Goal: Task Accomplishment & Management: Manage account settings

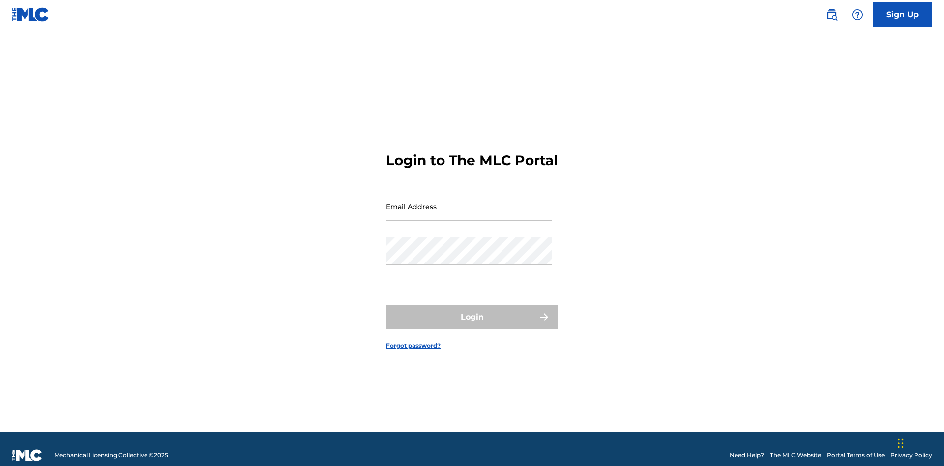
scroll to position [13, 0]
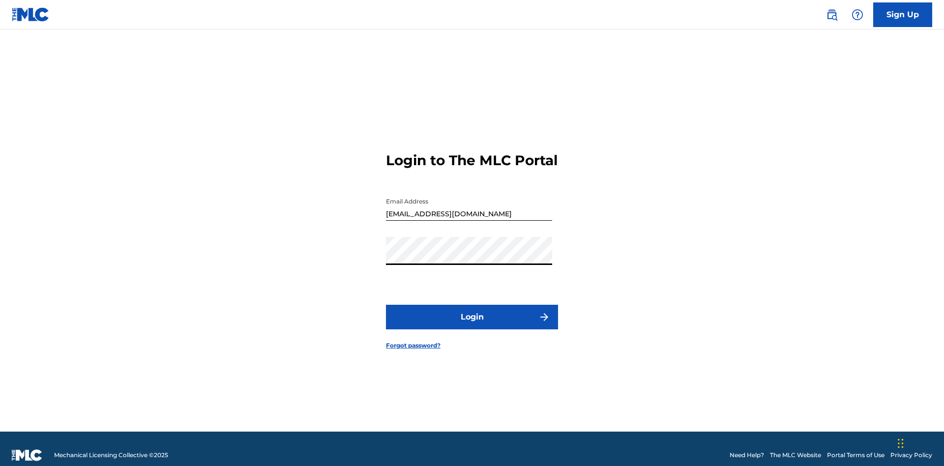
scroll to position [13, 0]
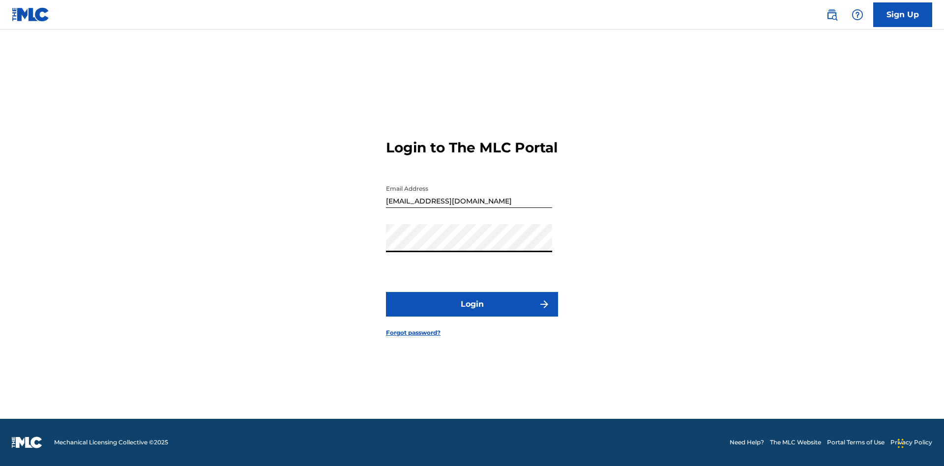
click at [472, 313] on button "Login" at bounding box center [472, 304] width 172 height 25
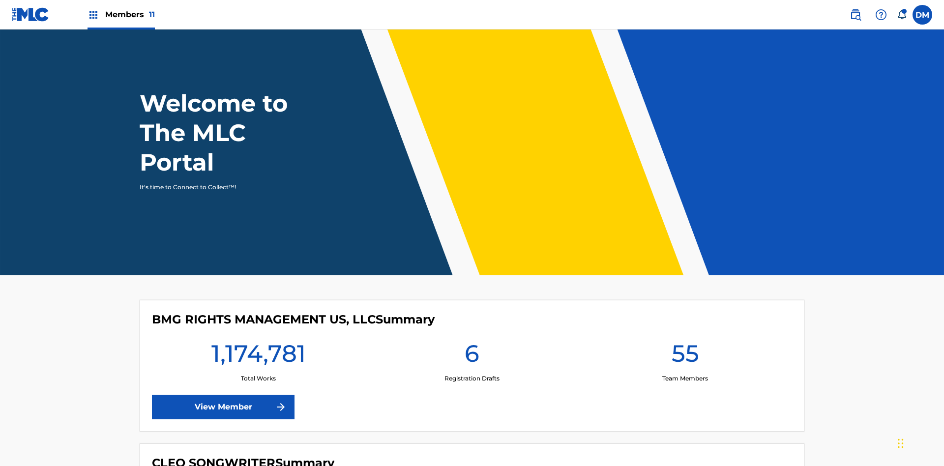
click at [121, 14] on span "Members 11" at bounding box center [130, 14] width 50 height 11
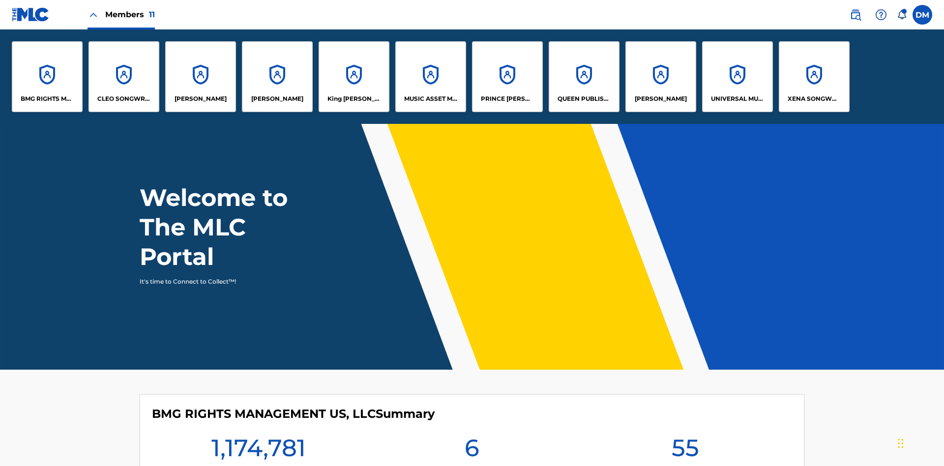
click at [507, 99] on p "PRINCE [PERSON_NAME]" at bounding box center [508, 98] width 54 height 9
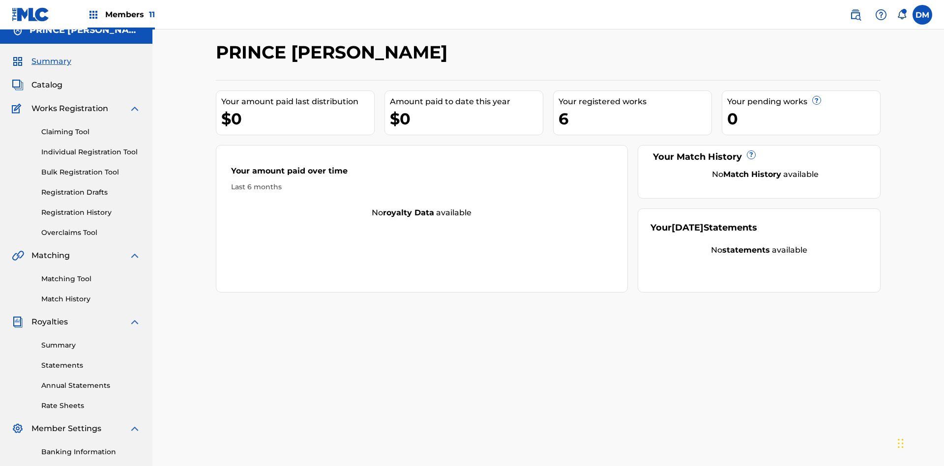
click at [91, 466] on link "Member Information" at bounding box center [90, 472] width 99 height 10
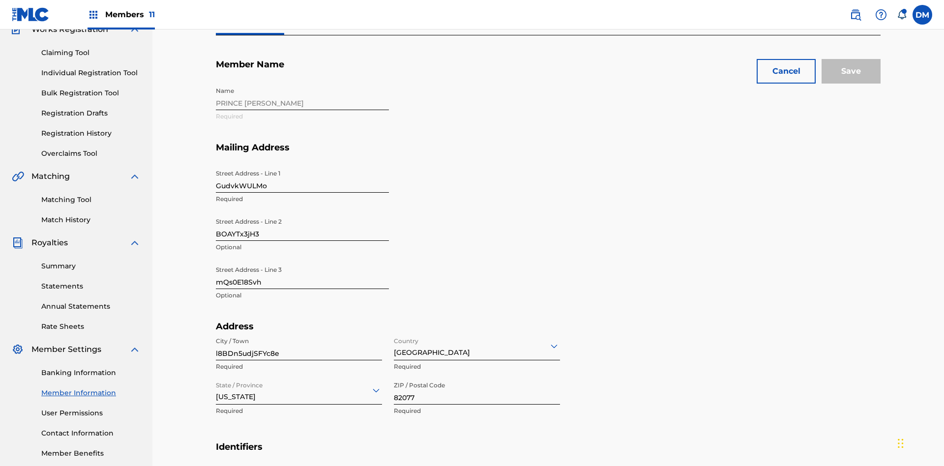
scroll to position [92, 0]
click at [303, 165] on input "GudvkWULMo" at bounding box center [302, 179] width 173 height 28
type input "JSj651KDRP"
click at [303, 213] on input "BOAYTx3jH3" at bounding box center [302, 227] width 173 height 28
type input "Nj3HMdiUpM"
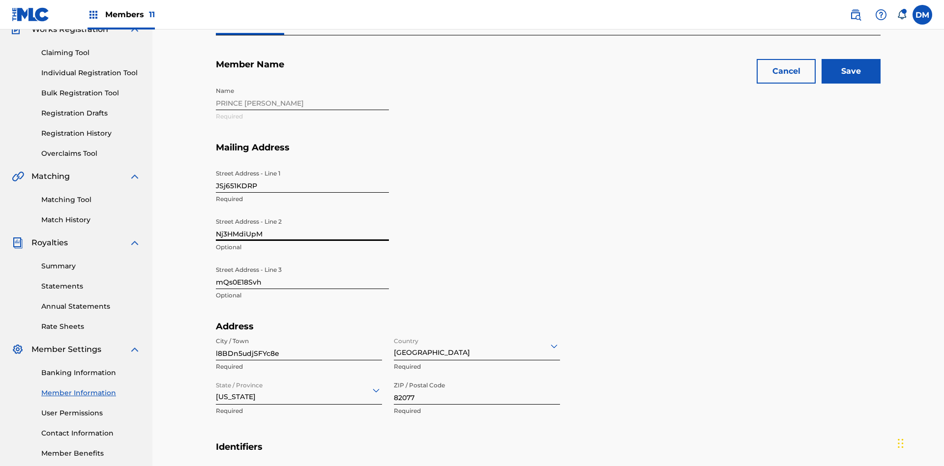
click at [303, 261] on input "mQs0E18Svh" at bounding box center [302, 275] width 173 height 28
type input "GRx87emBUS"
click at [299, 333] on input "l8BDn5udjSFYc8e" at bounding box center [299, 347] width 166 height 28
type input "IgJqZGYCT3dzzCS"
click at [395, 341] on input "Country" at bounding box center [395, 346] width 2 height 10
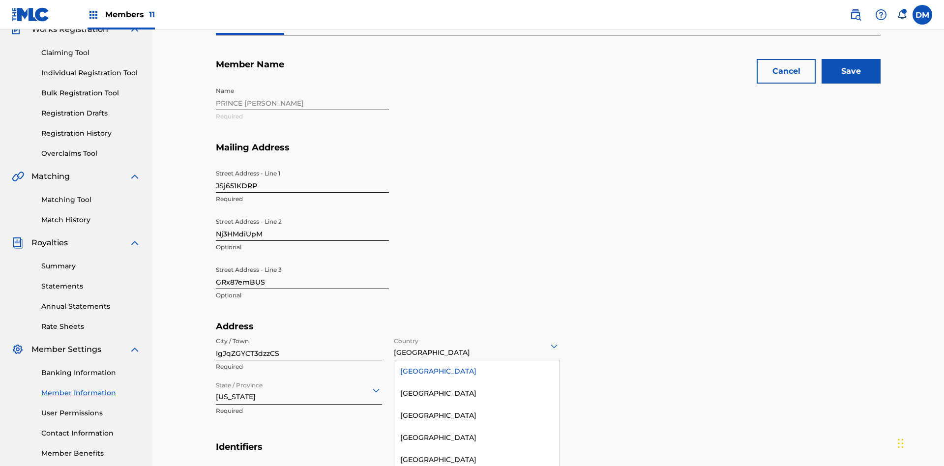
click at [477, 361] on div "United States" at bounding box center [477, 372] width 165 height 22
click at [216, 385] on input "State / Province" at bounding box center [217, 390] width 2 height 10
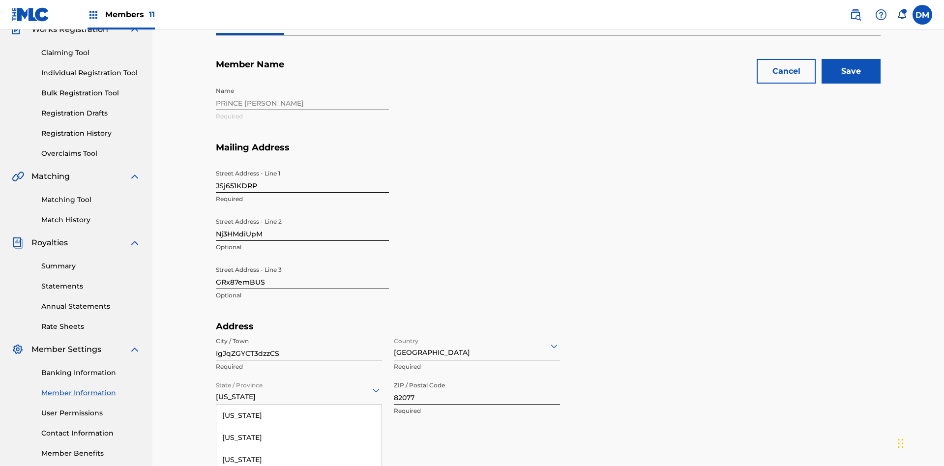
click at [477, 377] on input "82077" at bounding box center [477, 391] width 166 height 28
type input "59784"
type input "8149458210747969"
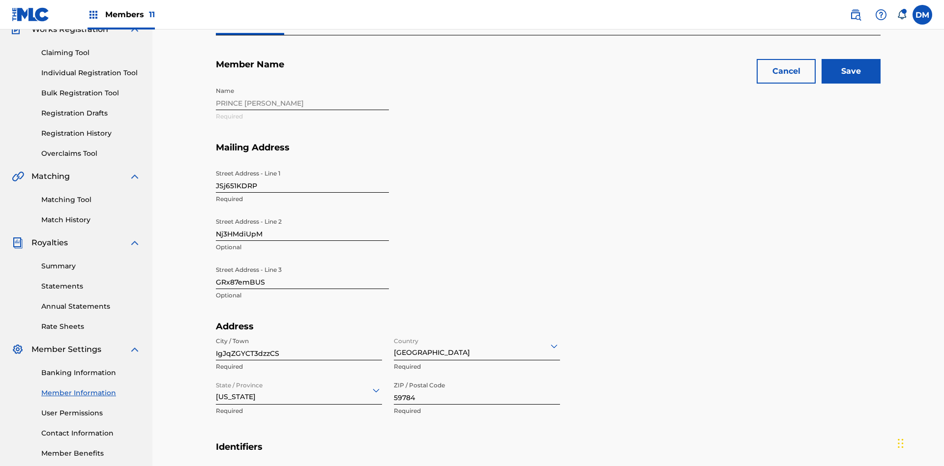
type input "097"
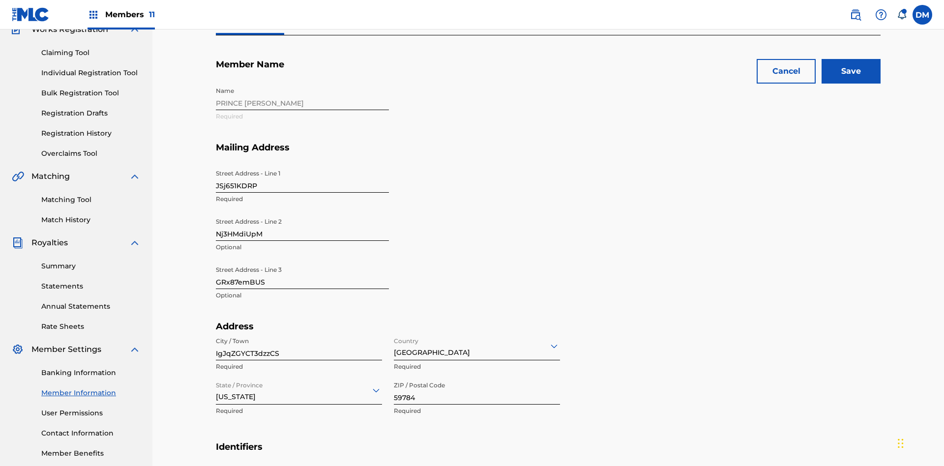
type input "4038949"
click at [851, 71] on input "Save" at bounding box center [851, 71] width 59 height 25
